Goal: Information Seeking & Learning: Check status

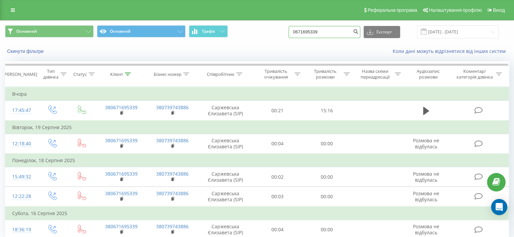
click at [328, 28] on input "0671695339" at bounding box center [324, 32] width 72 height 12
click at [323, 31] on input "0671695339" at bounding box center [324, 32] width 72 height 12
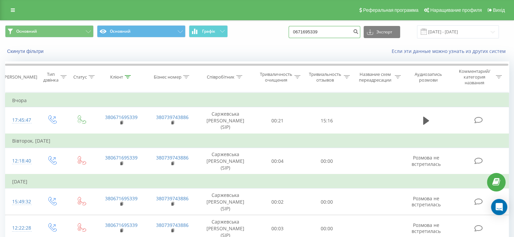
click at [323, 31] on input "0671695339" at bounding box center [324, 32] width 72 height 12
paste input "380662824313"
type input "380662824313"
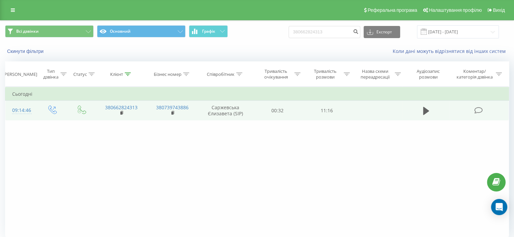
click at [476, 108] on icon at bounding box center [478, 110] width 8 height 7
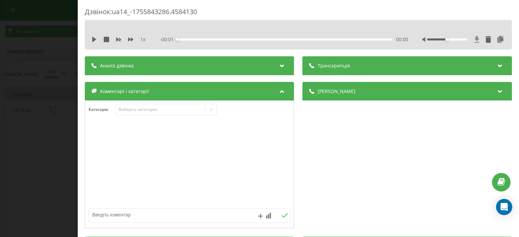
click at [474, 41] on icon at bounding box center [477, 39] width 6 height 7
click at [69, 56] on div "Дзвінок : ua14_-1755843286.4584130 1 x - 11:13 00:00 00:00 Транскрипція Для AI-…" at bounding box center [259, 118] width 519 height 237
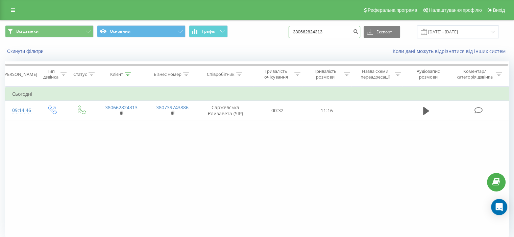
click at [312, 29] on input "380662824313" at bounding box center [324, 32] width 72 height 12
paste input "0936984255"
type input "0936984255"
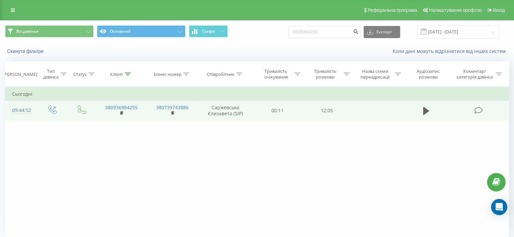
click at [480, 110] on icon at bounding box center [478, 110] width 8 height 7
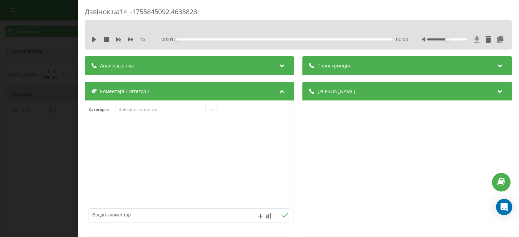
click at [474, 36] on icon at bounding box center [476, 39] width 5 height 6
click at [59, 30] on div "Дзвінок : ua14_-1755845092.4635828 1 x - 12:00 00:00 00:00 Транскрипція Для AI-…" at bounding box center [259, 118] width 519 height 237
